Goal: Check status: Check status

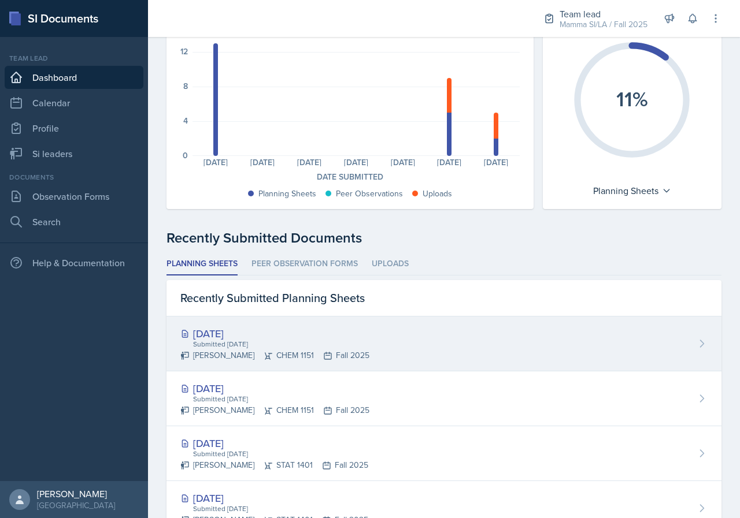
scroll to position [116, 0]
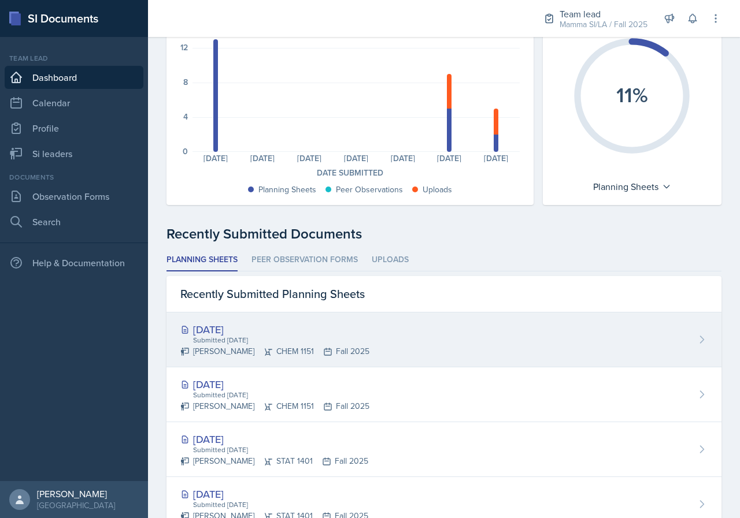
click at [439, 358] on div "Aug 27th, 2025 Submitted Aug 21st, 2025 Kristy Bennett CHEM 1151 Fall 2025" at bounding box center [443, 340] width 555 height 55
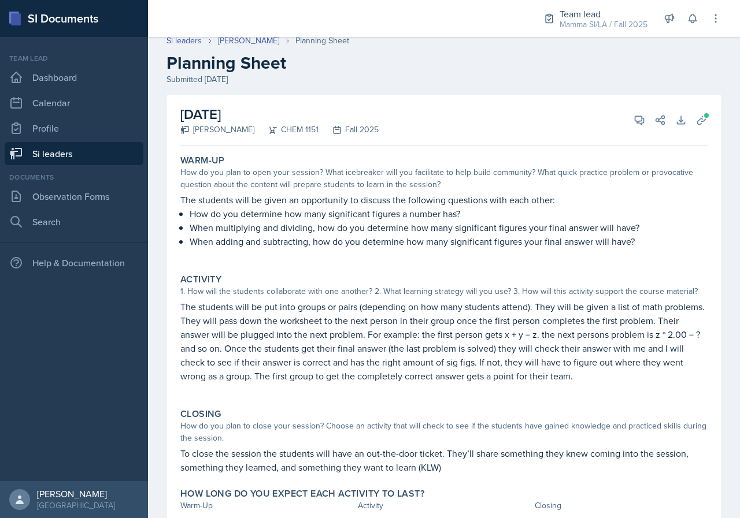
scroll to position [6, 0]
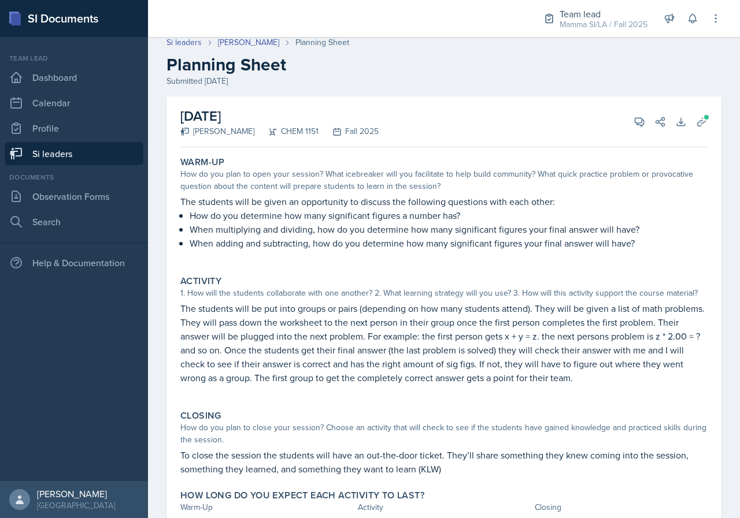
click at [71, 153] on link "Si leaders" at bounding box center [74, 153] width 139 height 23
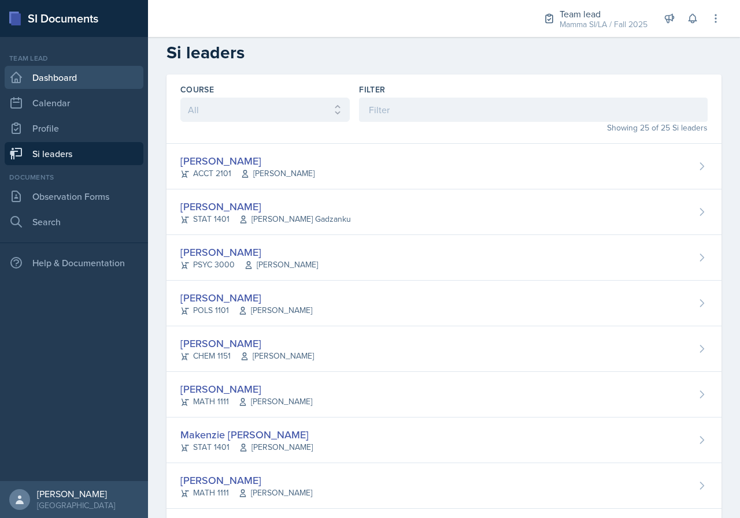
click at [101, 77] on link "Dashboard" at bounding box center [74, 77] width 139 height 23
